Goal: Information Seeking & Learning: Find contact information

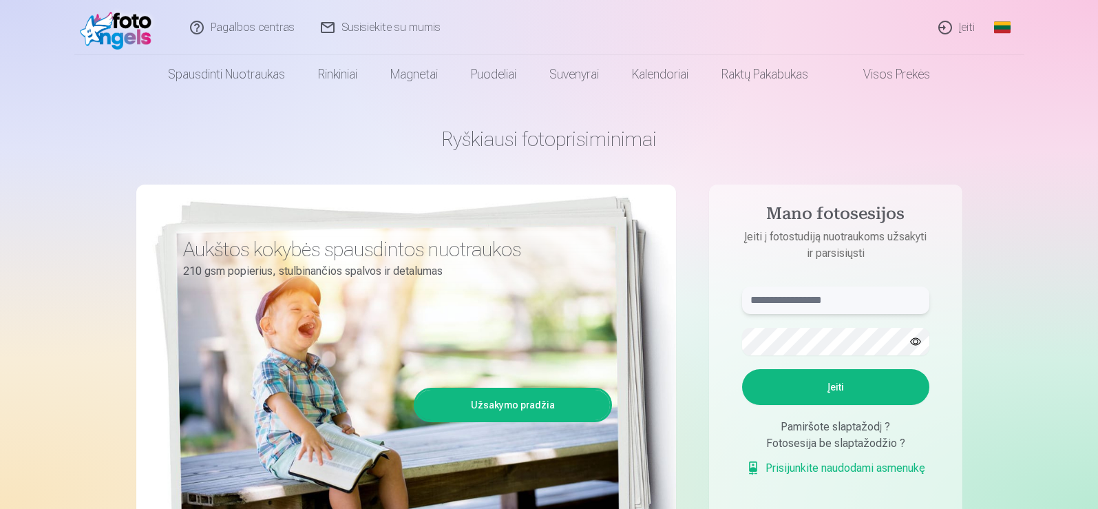
click at [801, 298] on input "text" at bounding box center [835, 300] width 187 height 28
type input "**********"
click at [869, 386] on button "Įeiti" at bounding box center [835, 387] width 187 height 36
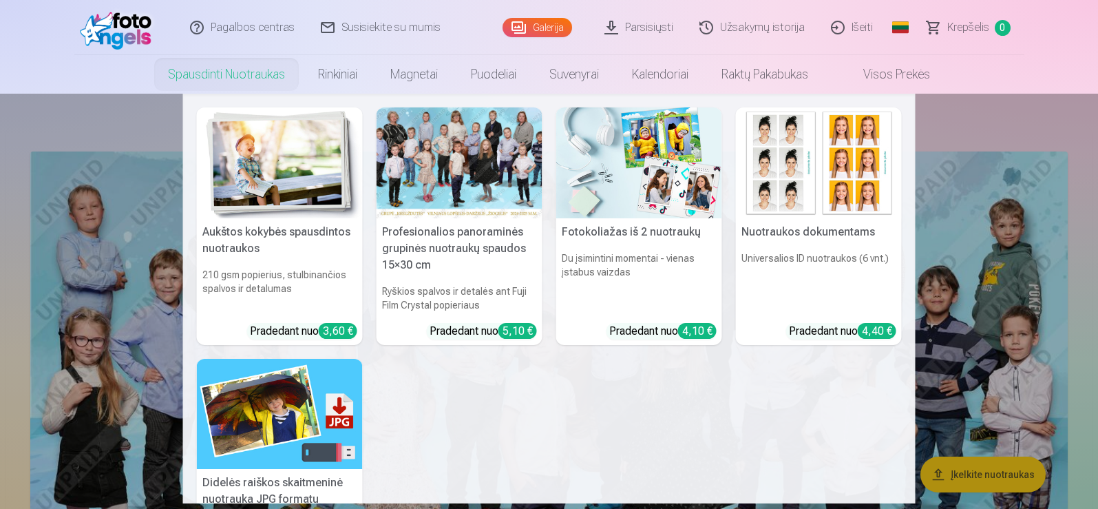
click at [227, 71] on link "Spausdinti nuotraukas" at bounding box center [226, 74] width 150 height 39
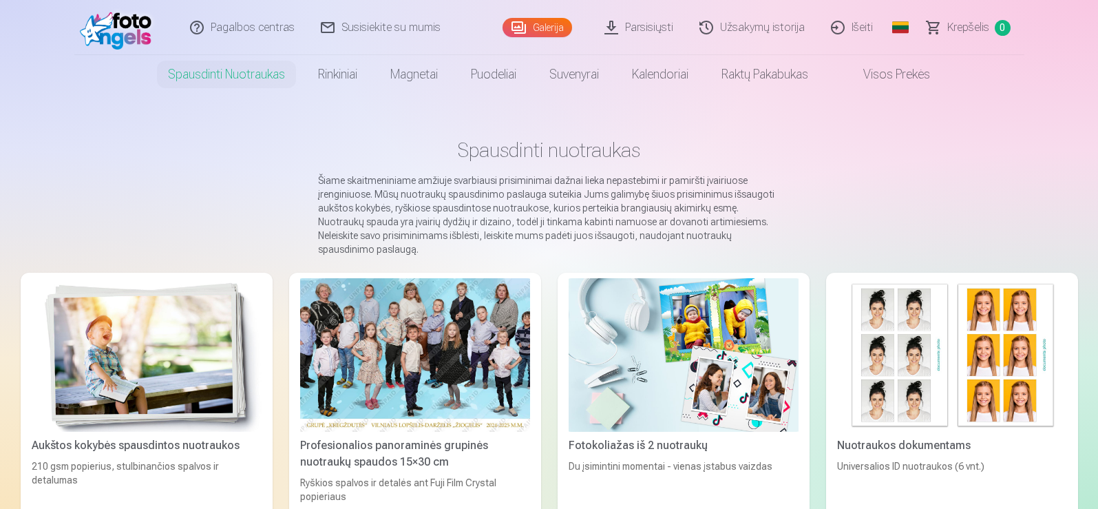
click at [911, 374] on img at bounding box center [952, 355] width 230 height 154
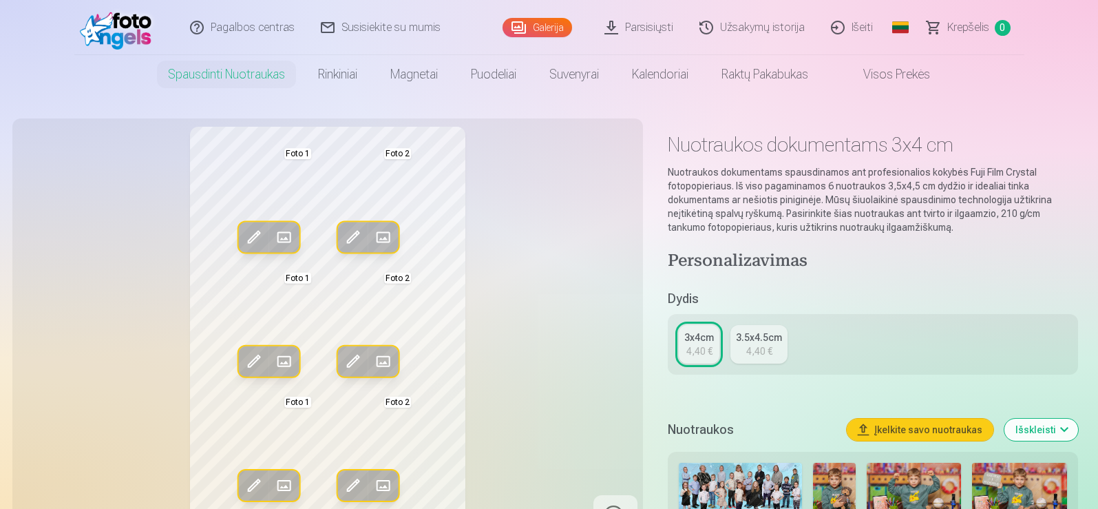
click at [760, 342] on div "3.5x4.5cm" at bounding box center [759, 337] width 46 height 14
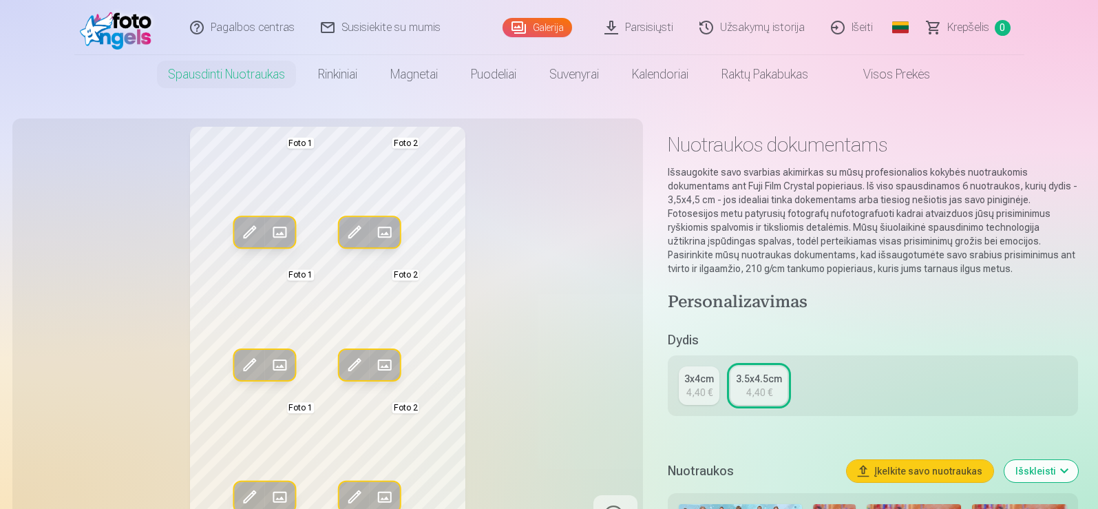
click at [697, 383] on div "3x4cm" at bounding box center [699, 379] width 30 height 14
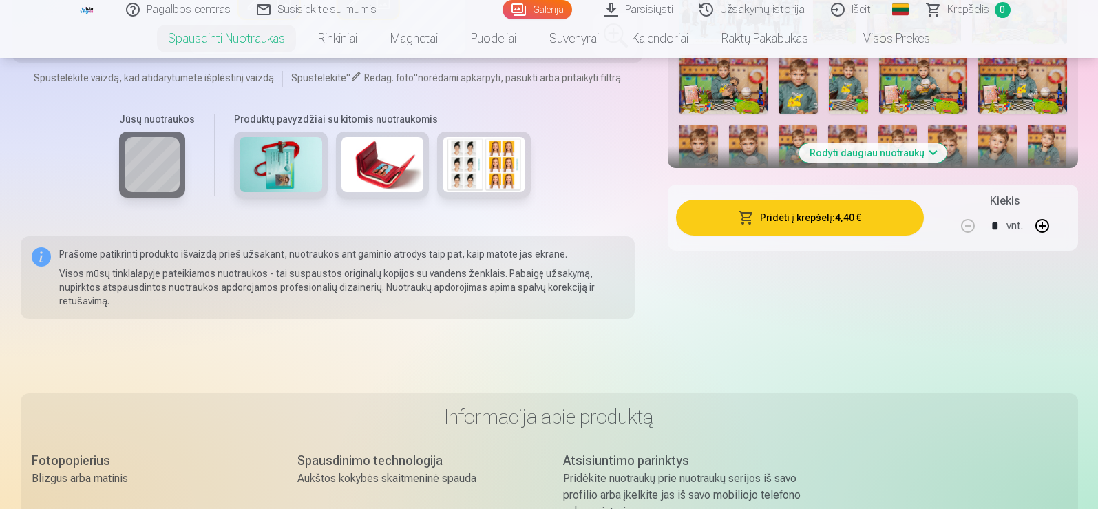
scroll to position [413, 0]
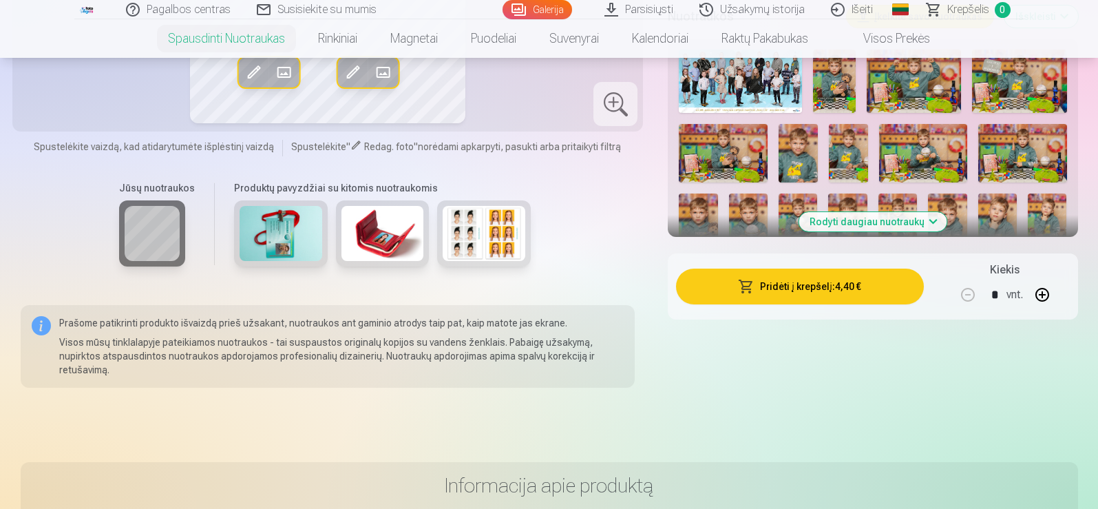
click at [263, 233] on img at bounding box center [281, 233] width 83 height 55
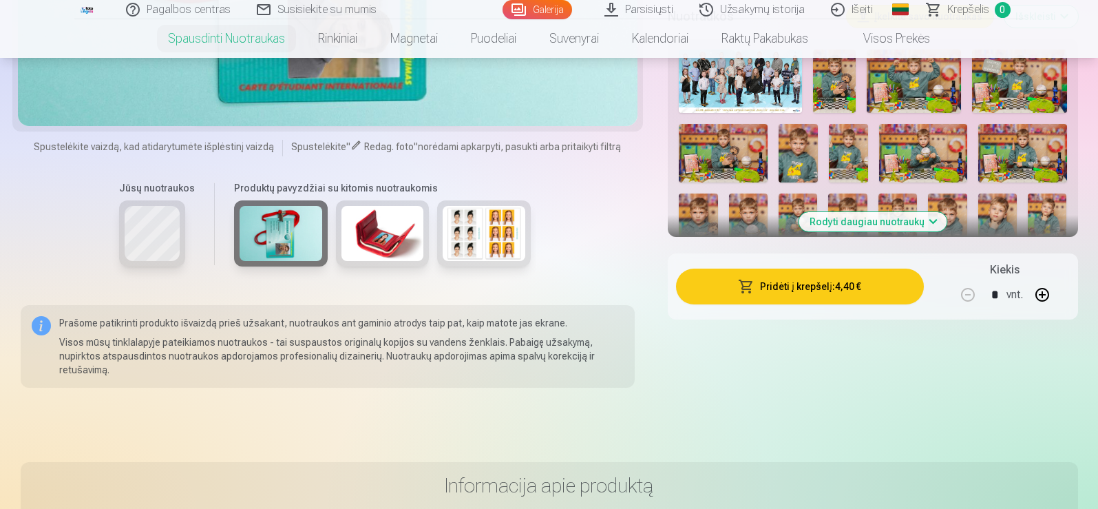
click at [380, 235] on img at bounding box center [382, 233] width 83 height 55
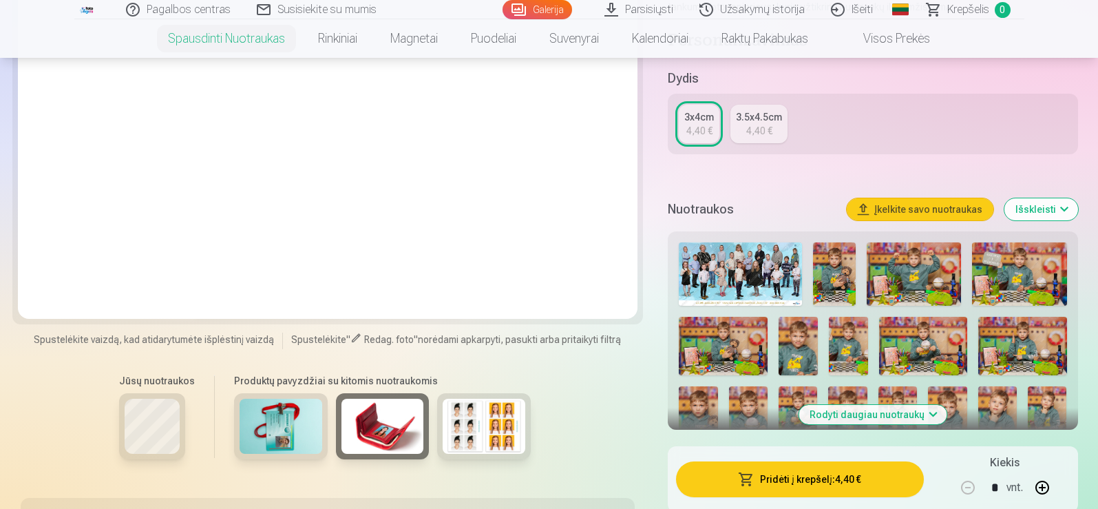
scroll to position [207, 0]
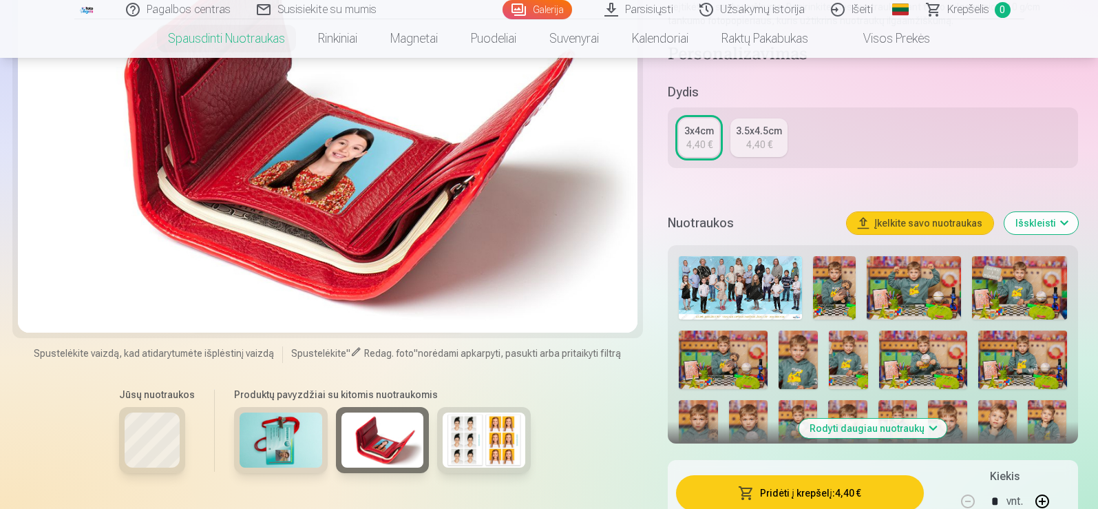
click at [482, 443] on img at bounding box center [484, 439] width 83 height 55
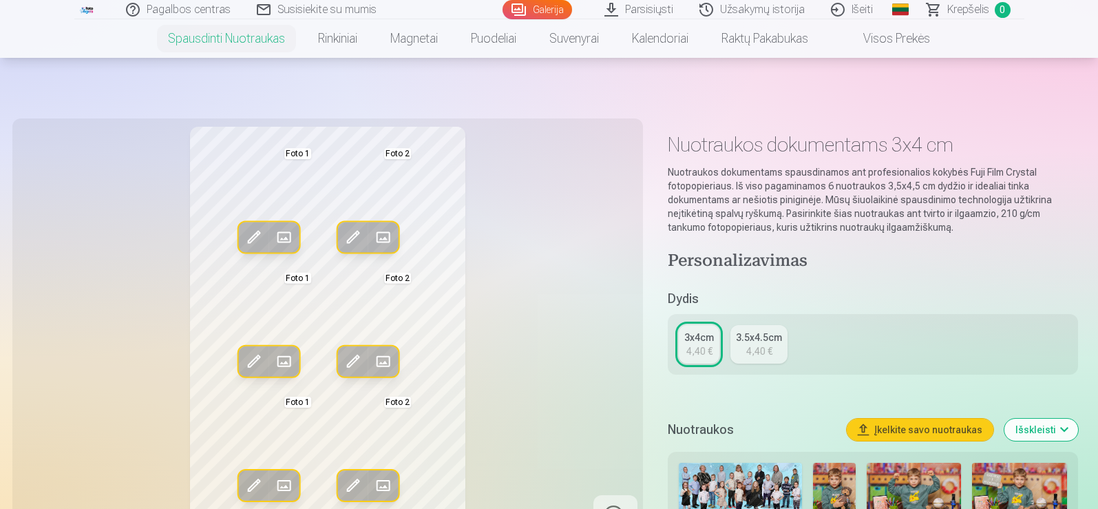
scroll to position [138, 0]
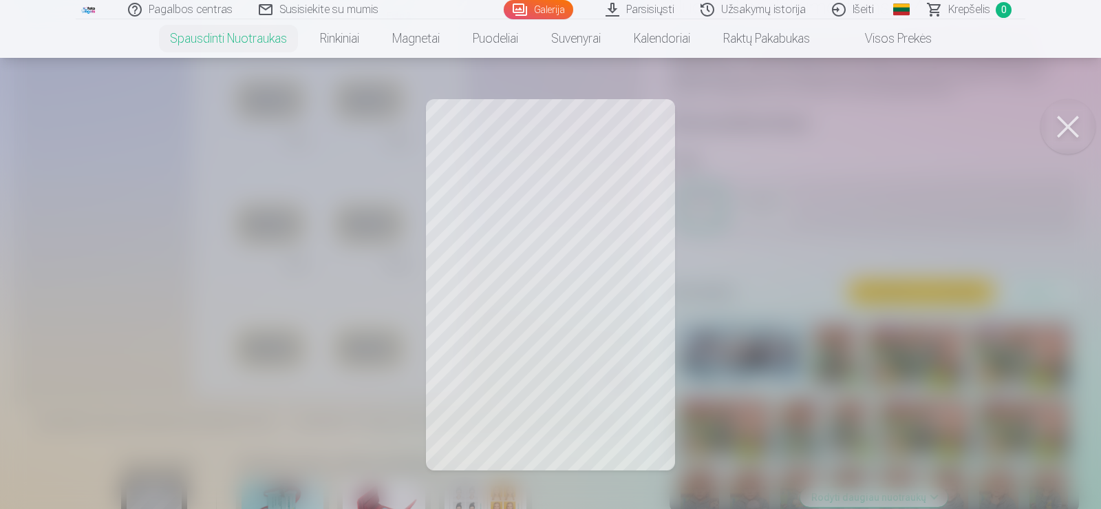
drag, startPoint x: 1061, startPoint y: 118, endPoint x: 966, endPoint y: 154, distance: 101.5
click at [1059, 119] on button at bounding box center [1068, 126] width 55 height 55
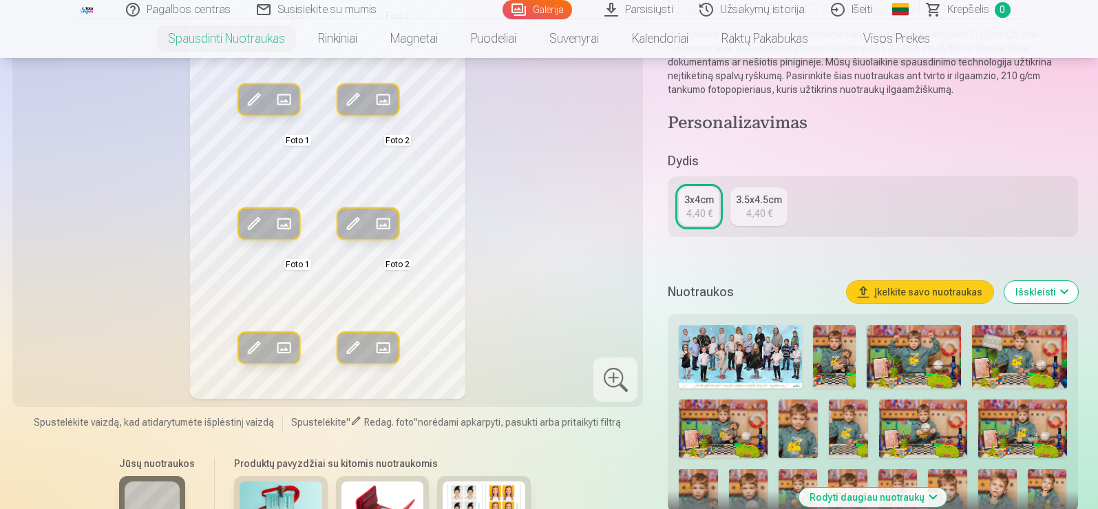
scroll to position [0, 0]
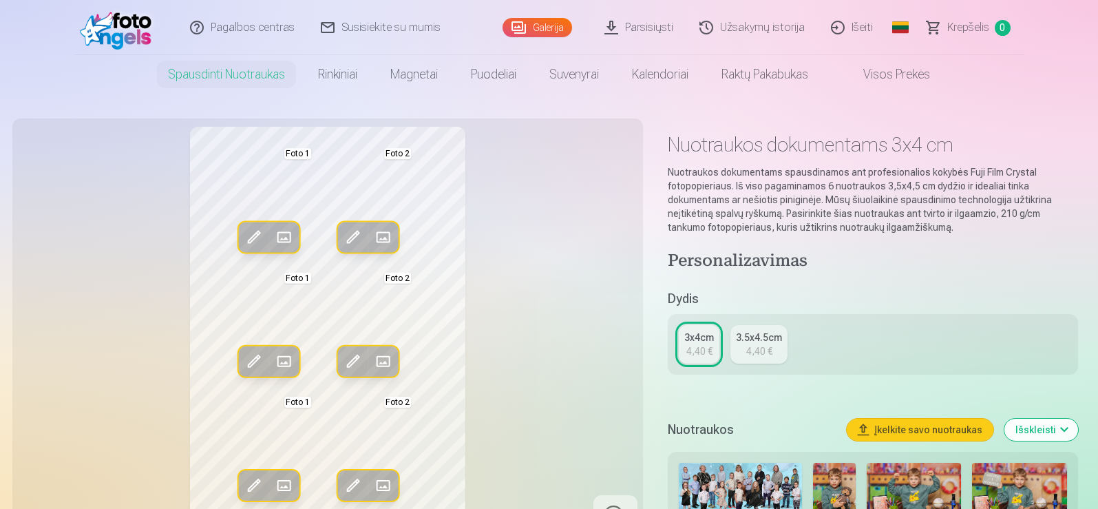
click at [357, 30] on link "Susisiekite su mumis" at bounding box center [381, 27] width 146 height 55
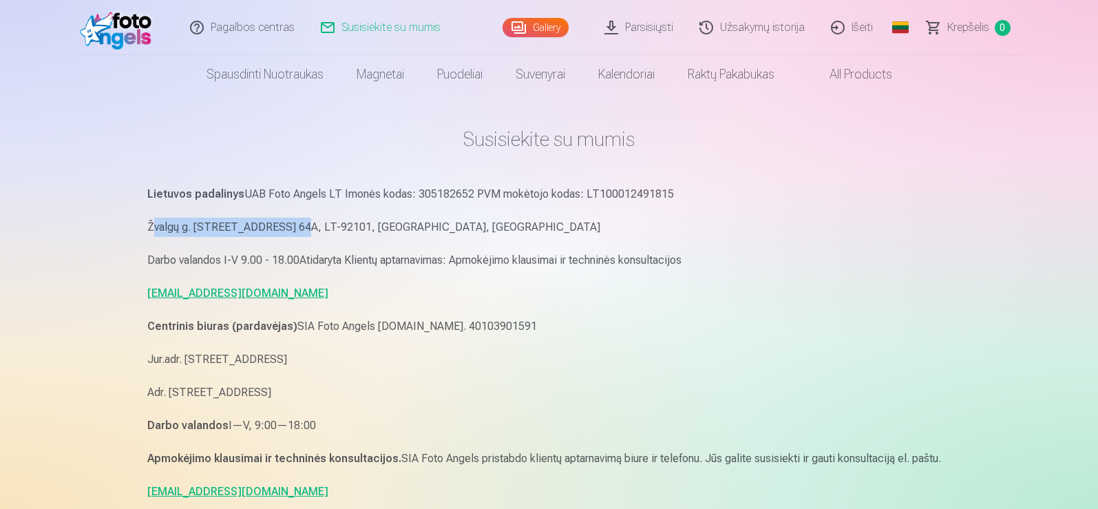
drag, startPoint x: 151, startPoint y: 228, endPoint x: 284, endPoint y: 229, distance: 132.9
click at [284, 229] on p "Žvalgų g. 8, LT-08221, Vilnius, Lietuva Liepų g. 64A, LT-92101, Klaipėda, Lietu…" at bounding box center [549, 227] width 804 height 19
click at [154, 224] on p "Žvalgų g. 8, LT-08221, Vilnius, Lietuva Liepų g. 64A, LT-92101, Klaipėda, Lietu…" at bounding box center [549, 227] width 804 height 19
click at [154, 225] on p "Žvalgų g. 8, LT-08221, Vilnius, Lietuva Liepų g. 64A, LT-92101, Klaipėda, Lietu…" at bounding box center [549, 227] width 804 height 19
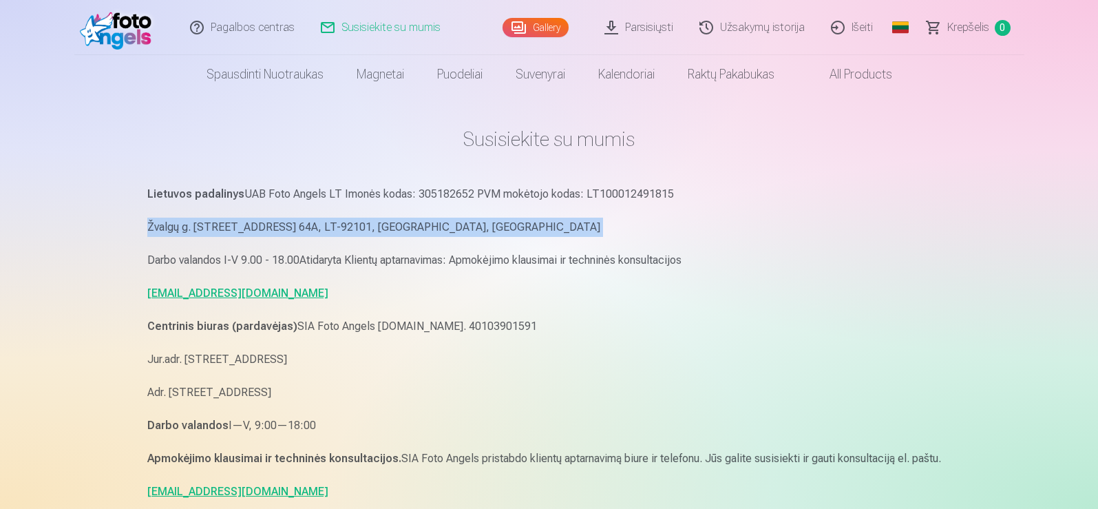
click at [154, 225] on p "Žvalgų g. 8, LT-08221, Vilnius, Lietuva Liepų g. 64A, LT-92101, Klaipėda, Lietu…" at bounding box center [549, 227] width 804 height 19
click at [249, 25] on link "Pagalbos centras" at bounding box center [243, 27] width 131 height 55
